Goal: Task Accomplishment & Management: Manage account settings

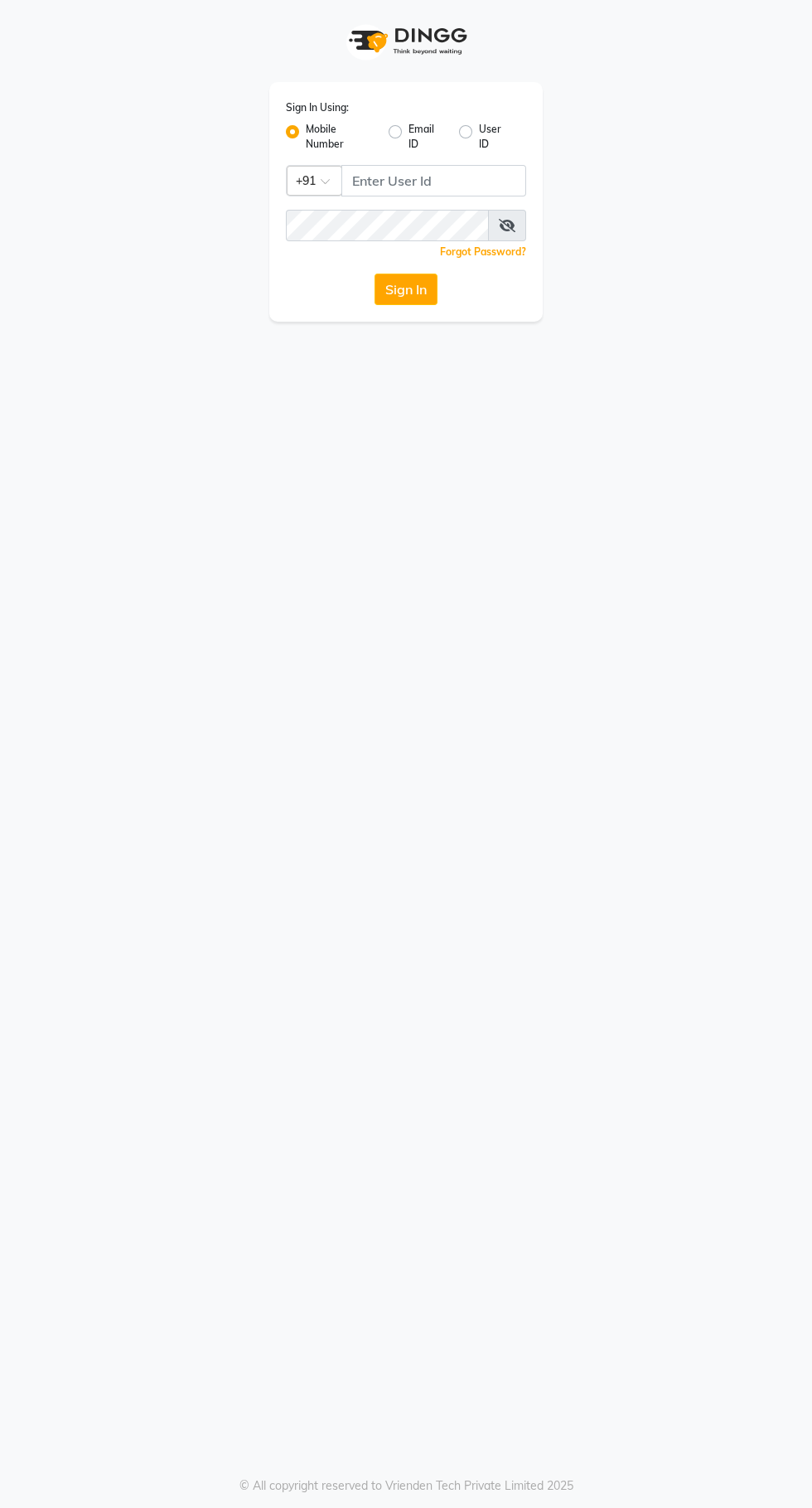
click at [413, 144] on label "Email ID" at bounding box center [427, 136] width 37 height 30
click at [413, 133] on input "Email ID" at bounding box center [414, 127] width 11 height 11
radio input "true"
click at [314, 150] on label "Mobile Number" at bounding box center [340, 136] width 69 height 30
click at [314, 133] on input "Mobile Number" at bounding box center [310, 127] width 11 height 11
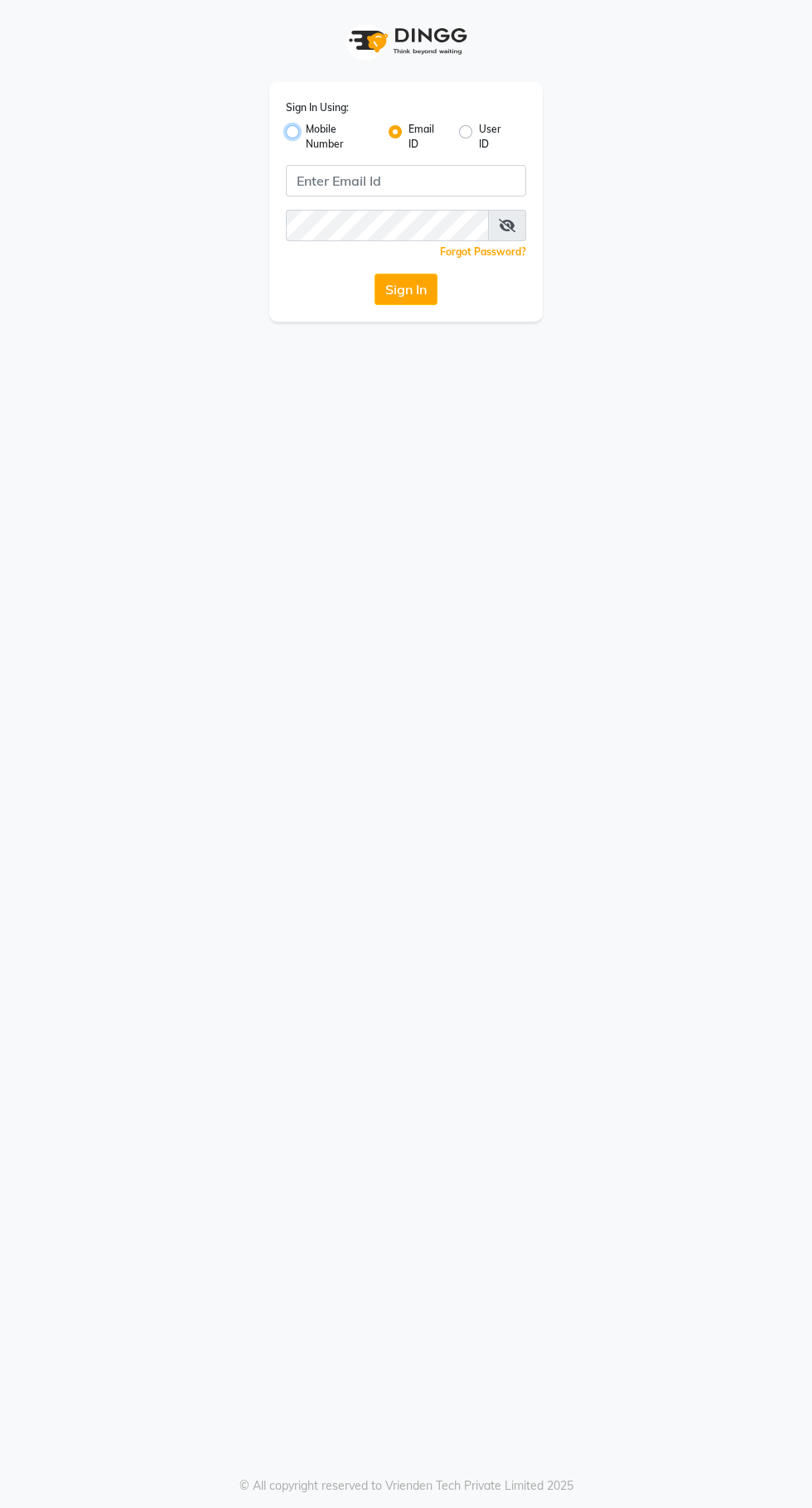
radio input "true"
radio input "false"
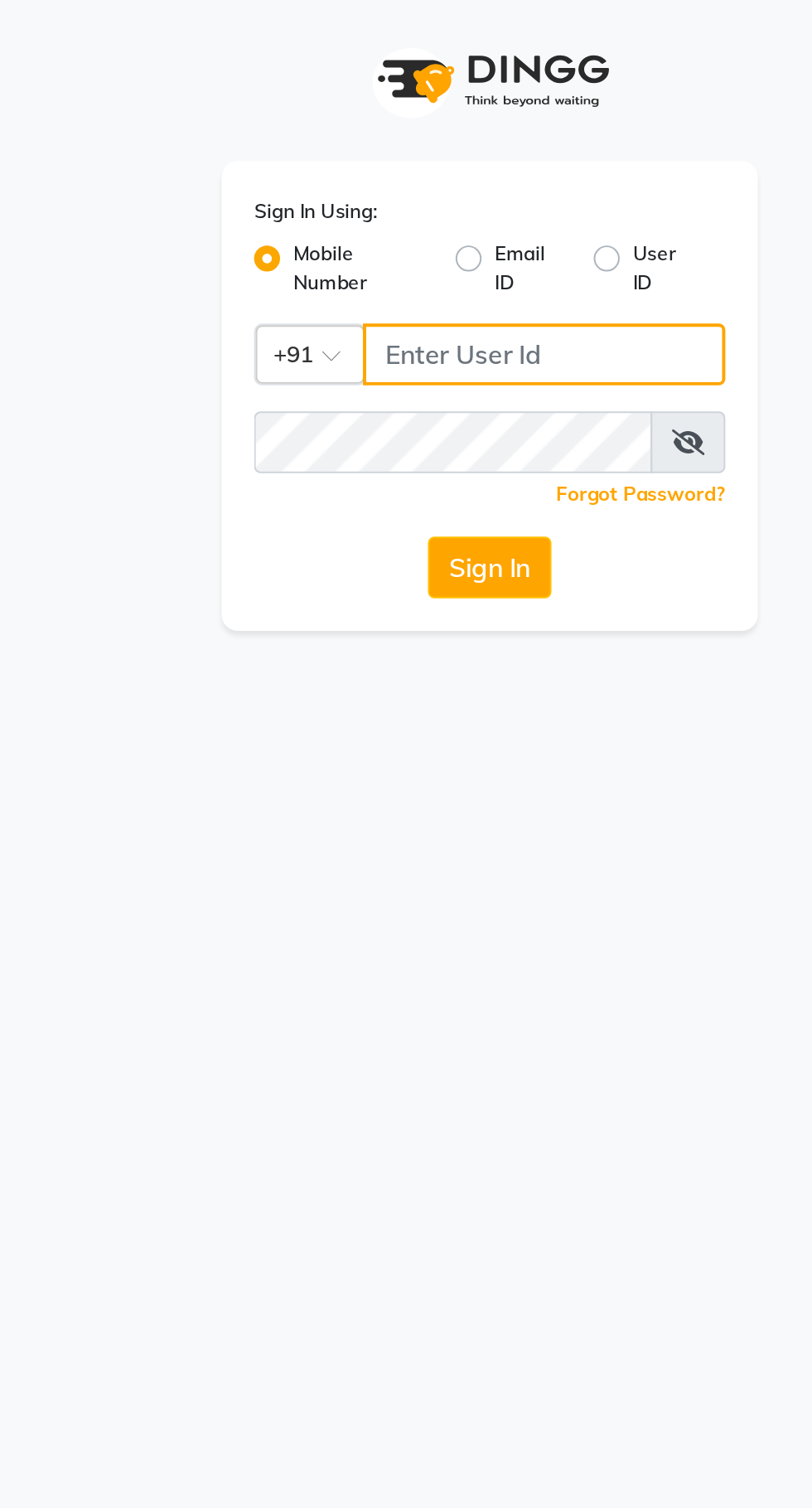
click at [441, 186] on input "Username" at bounding box center [434, 180] width 184 height 31
type input "9216555560"
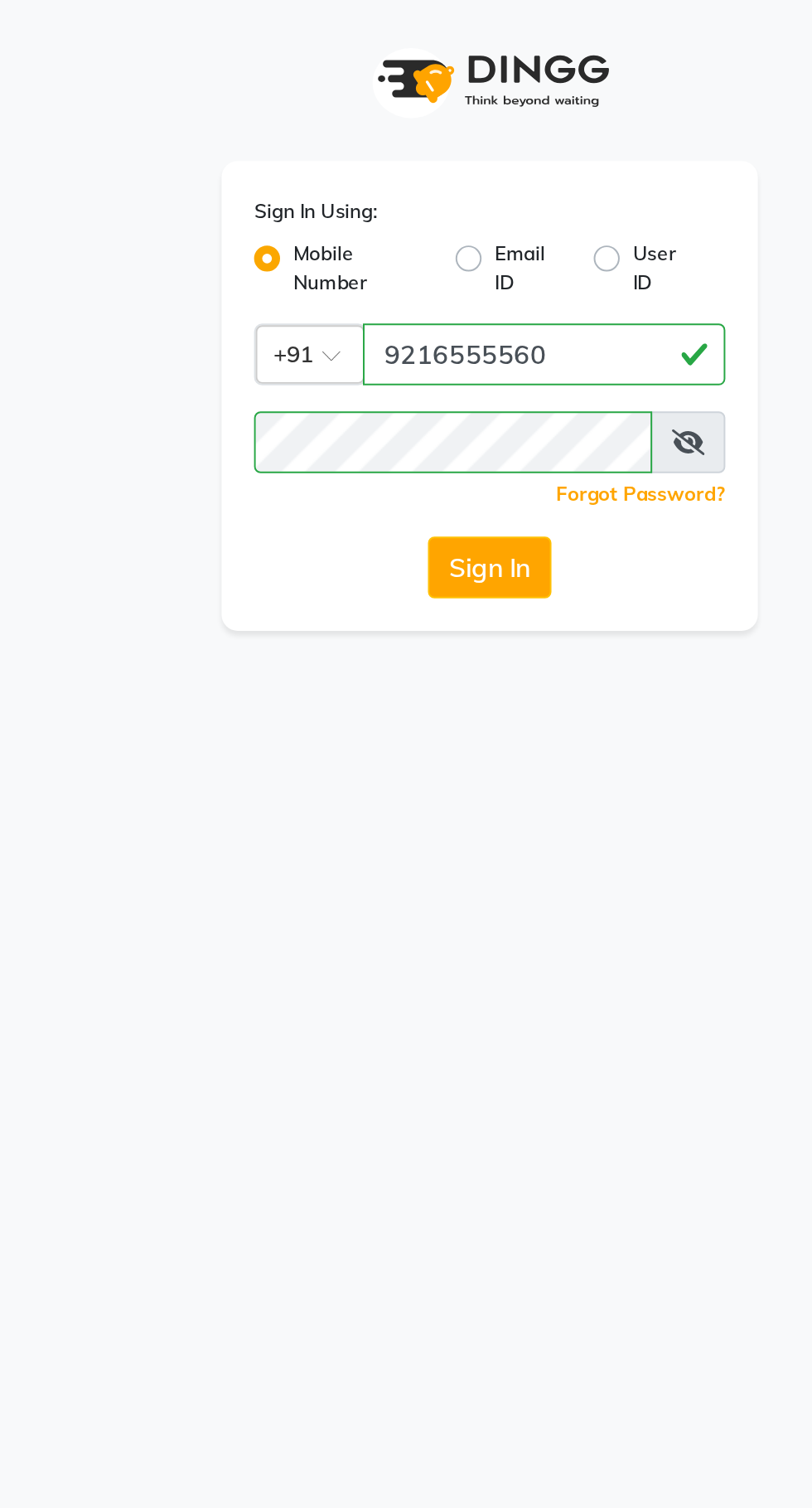
click at [511, 225] on icon at bounding box center [508, 226] width 17 height 14
click at [425, 290] on button "Sign In" at bounding box center [406, 289] width 63 height 31
